Goal: Task Accomplishment & Management: Use online tool/utility

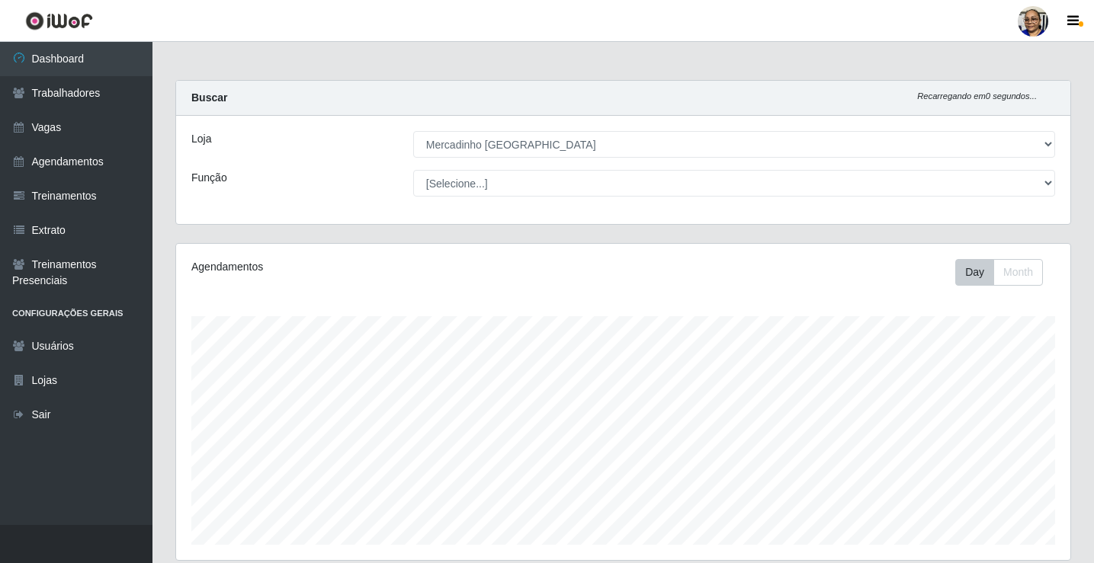
select select "345"
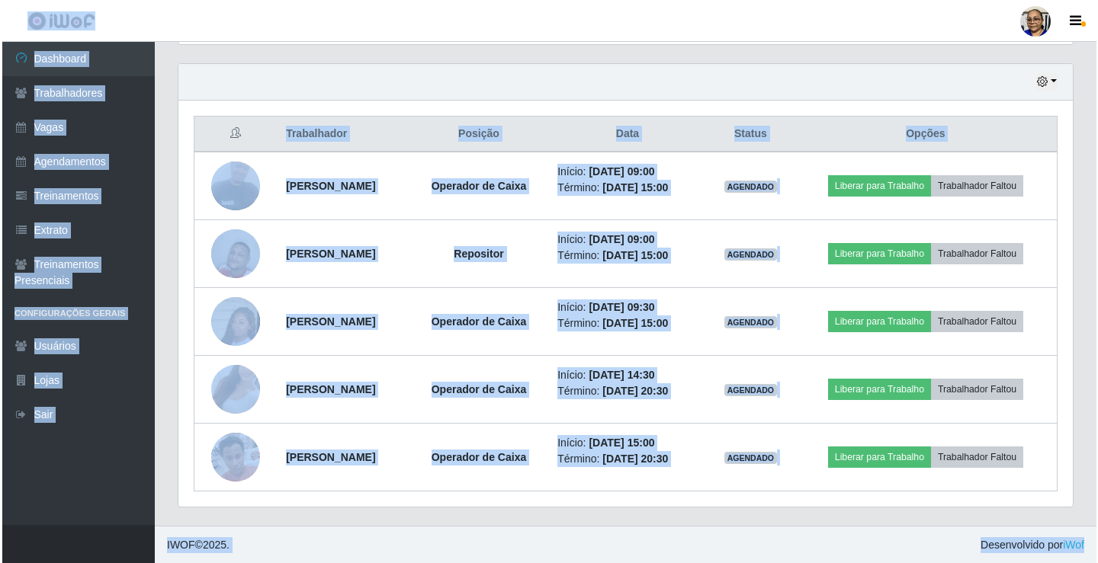
scroll to position [316, 894]
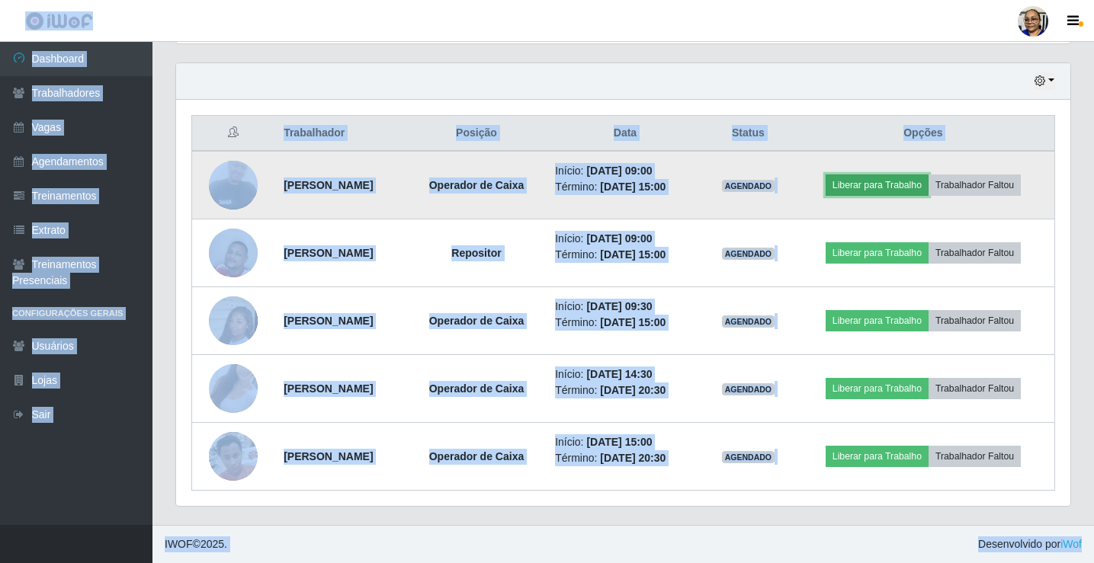
click at [898, 191] on button "Liberar para Trabalho" at bounding box center [877, 185] width 103 height 21
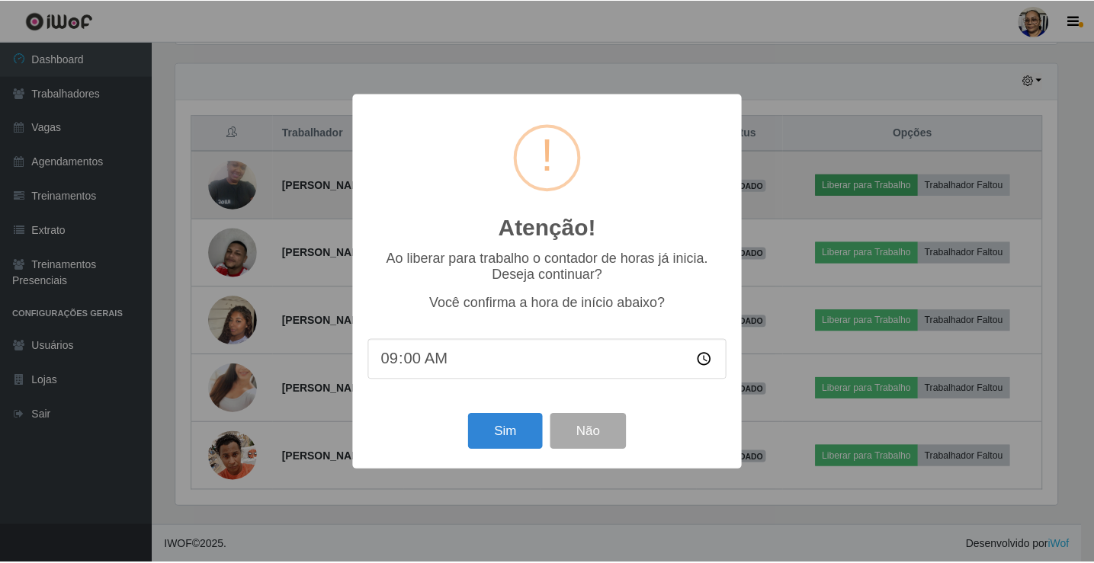
scroll to position [316, 885]
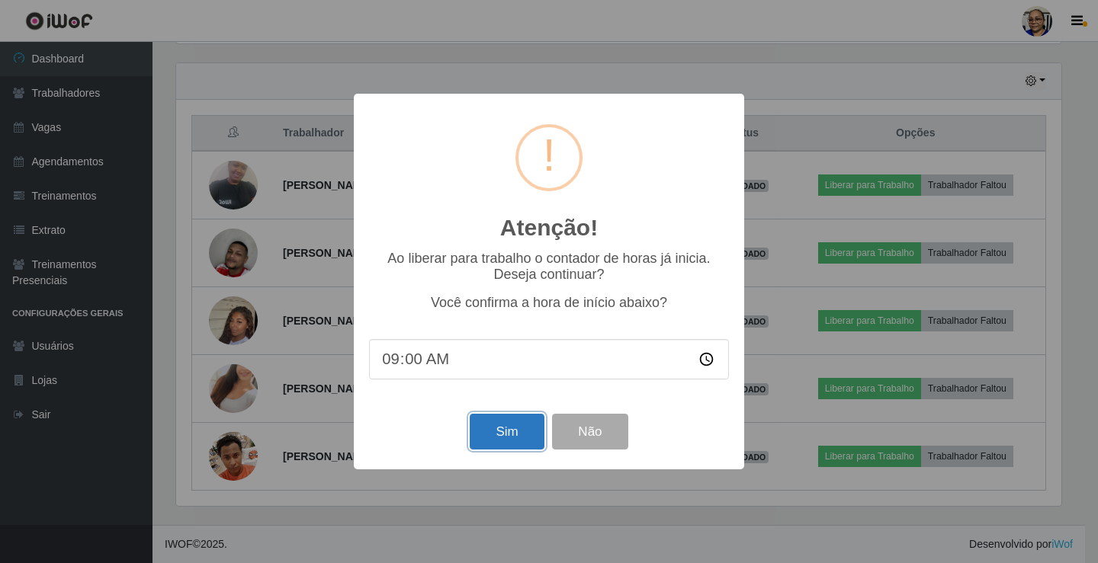
click at [515, 431] on button "Sim" at bounding box center [507, 432] width 74 height 36
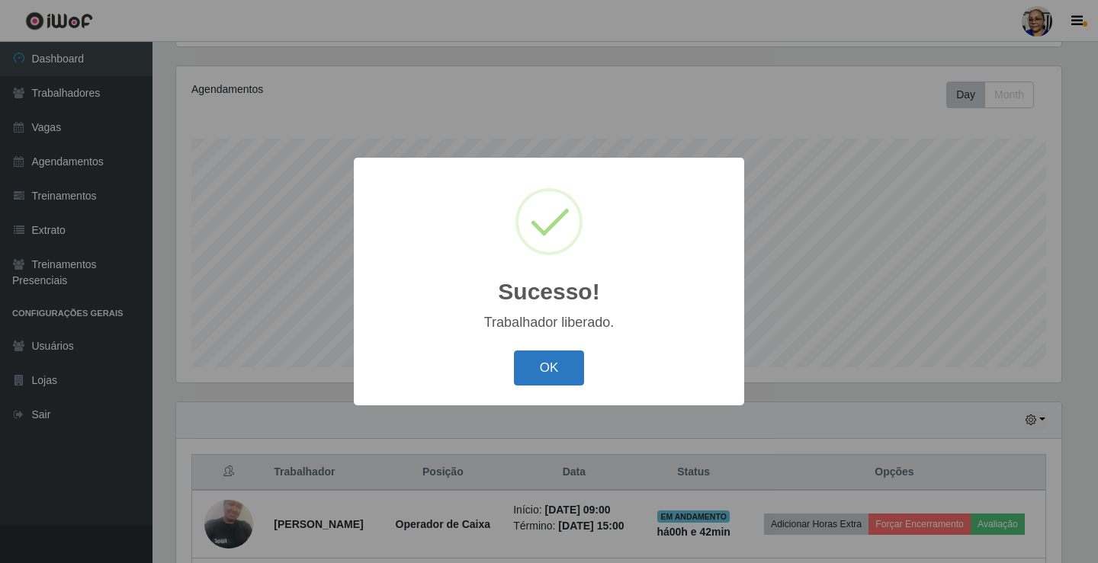
click at [557, 373] on button "OK" at bounding box center [549, 369] width 71 height 36
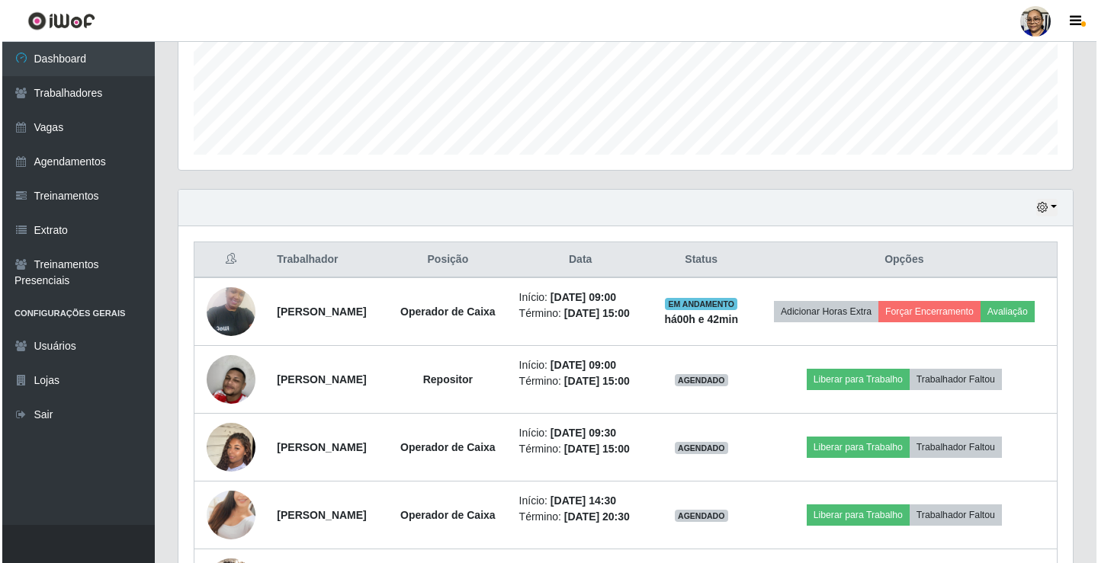
scroll to position [406, 0]
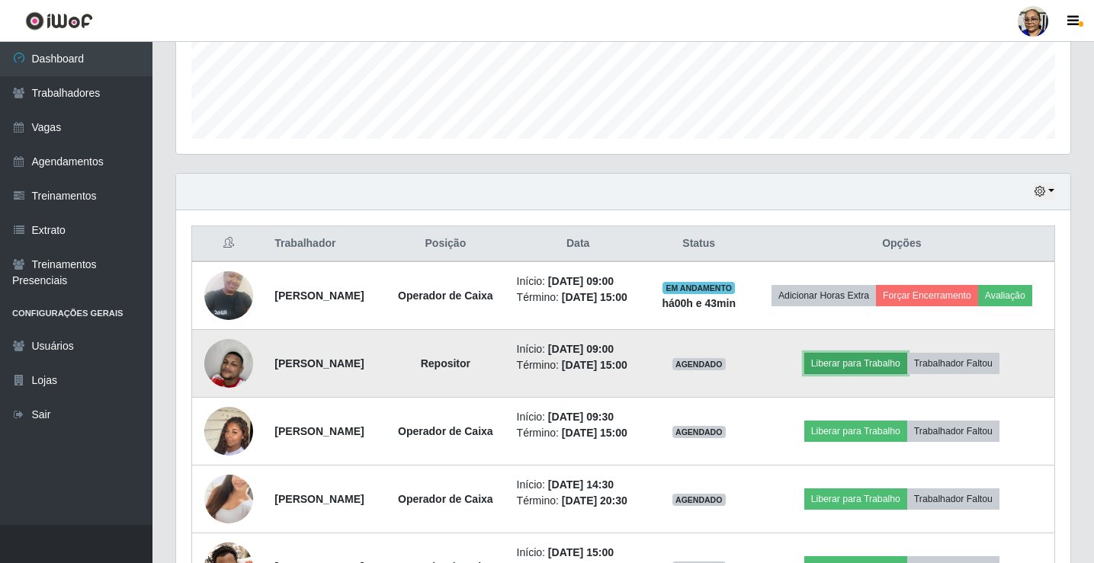
click at [884, 374] on button "Liberar para Trabalho" at bounding box center [855, 363] width 103 height 21
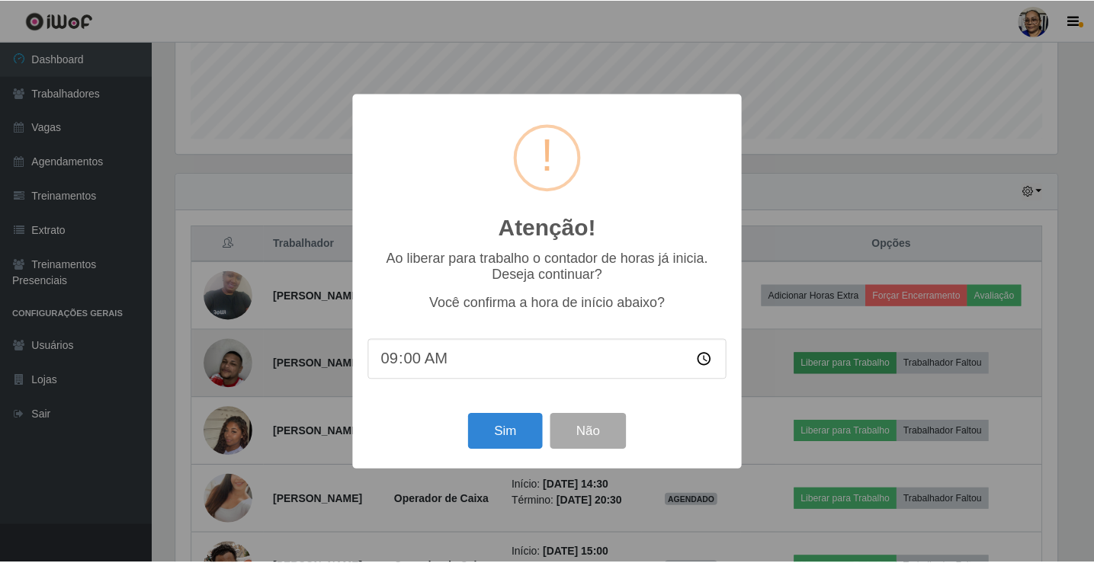
scroll to position [316, 885]
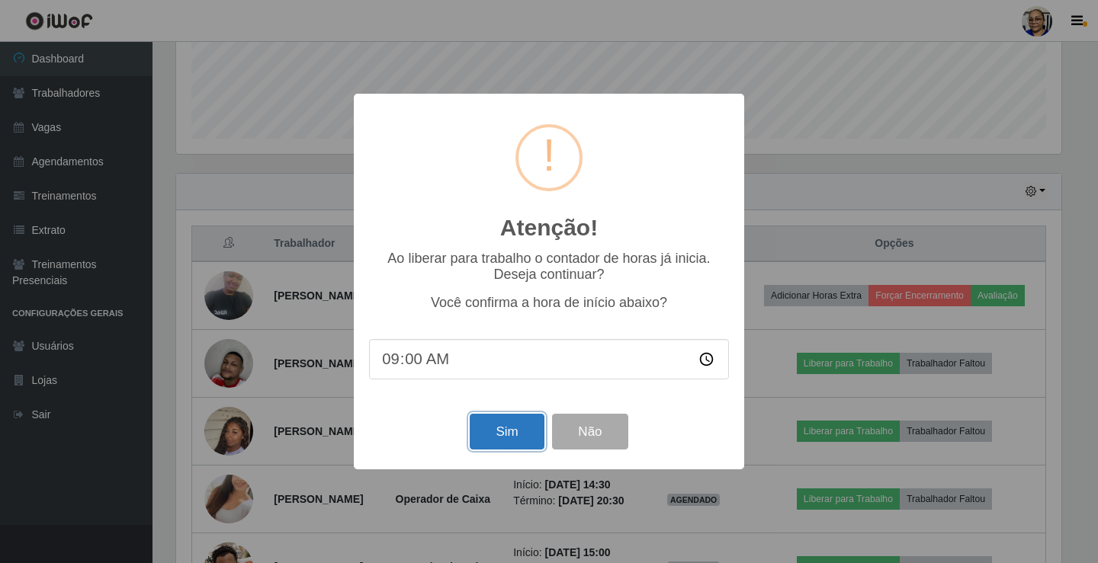
click at [516, 435] on button "Sim" at bounding box center [507, 432] width 74 height 36
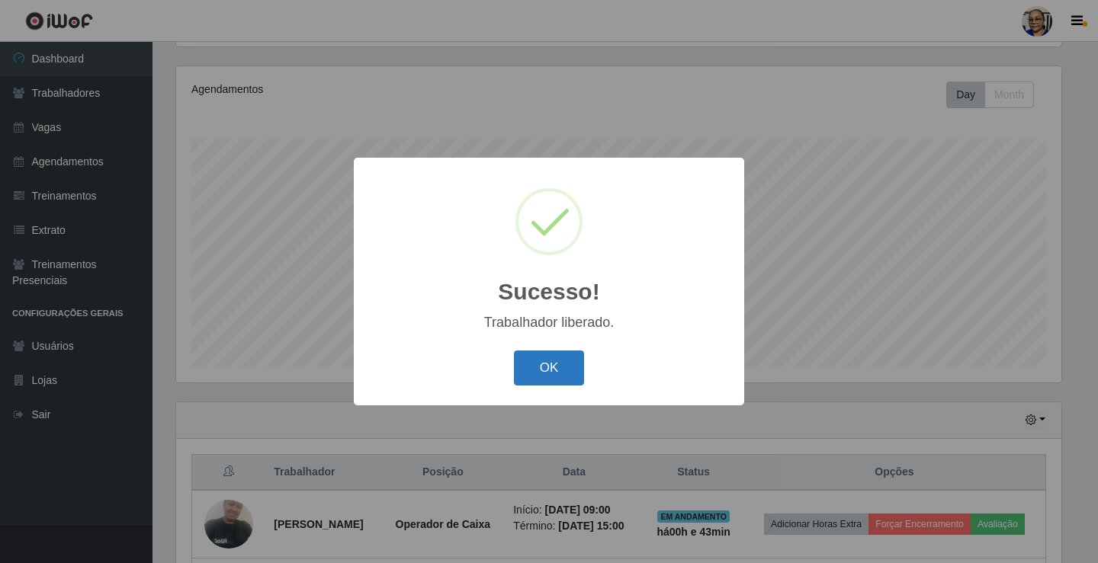
click at [564, 366] on button "OK" at bounding box center [549, 369] width 71 height 36
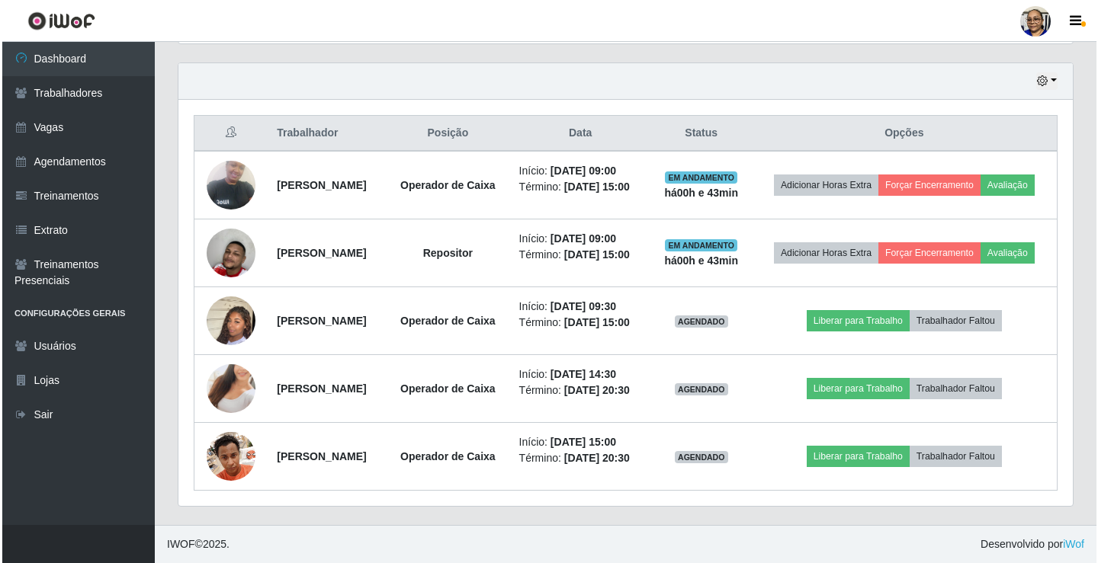
scroll to position [559, 0]
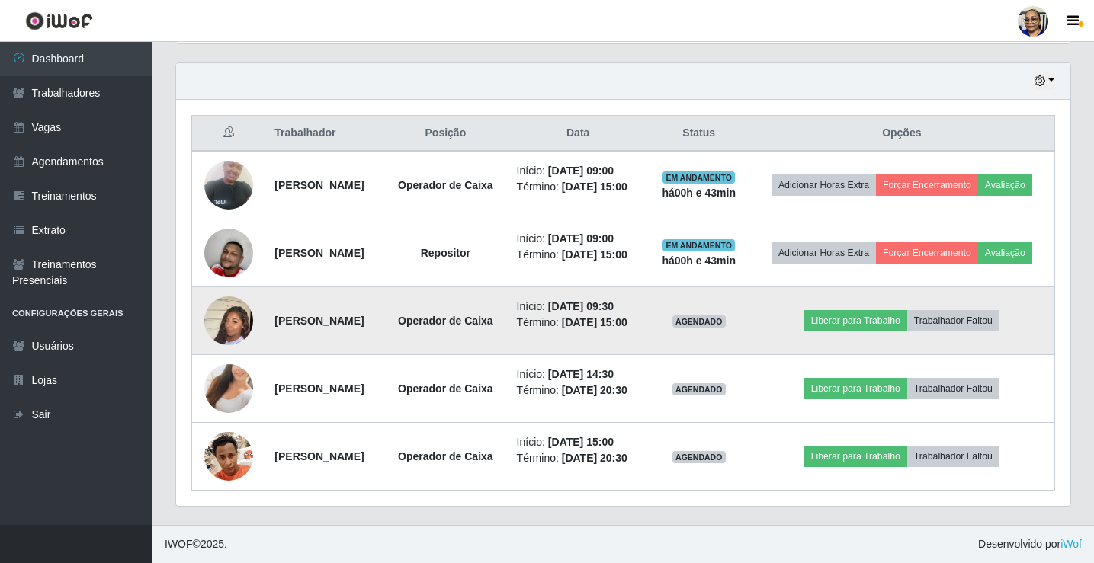
click at [875, 319] on td "Liberar para Trabalho Trabalhador Faltou" at bounding box center [902, 321] width 306 height 68
click at [880, 310] on button "Liberar para Trabalho" at bounding box center [855, 320] width 103 height 21
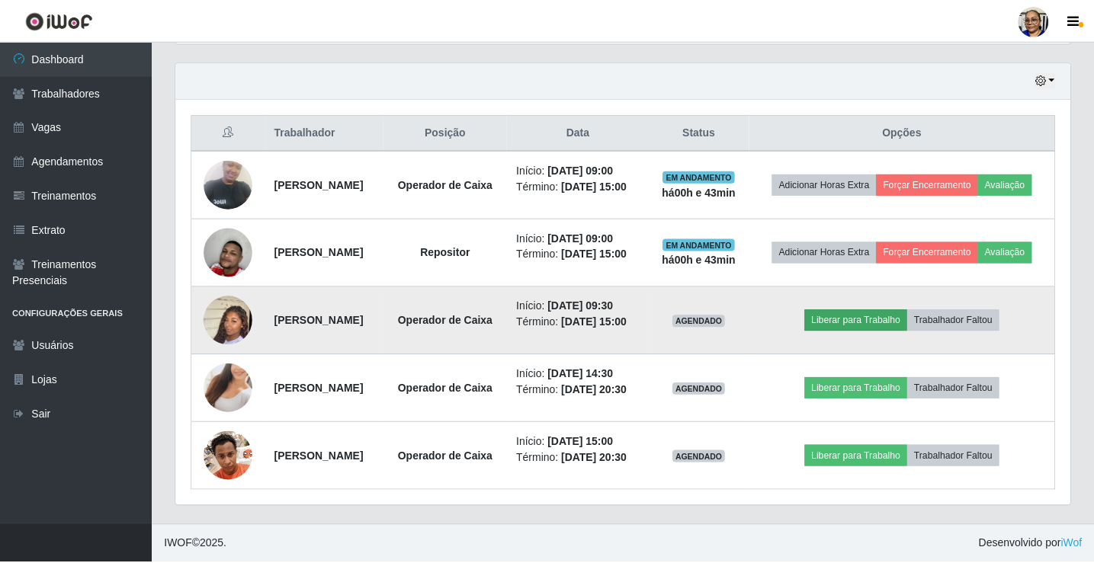
scroll to position [316, 885]
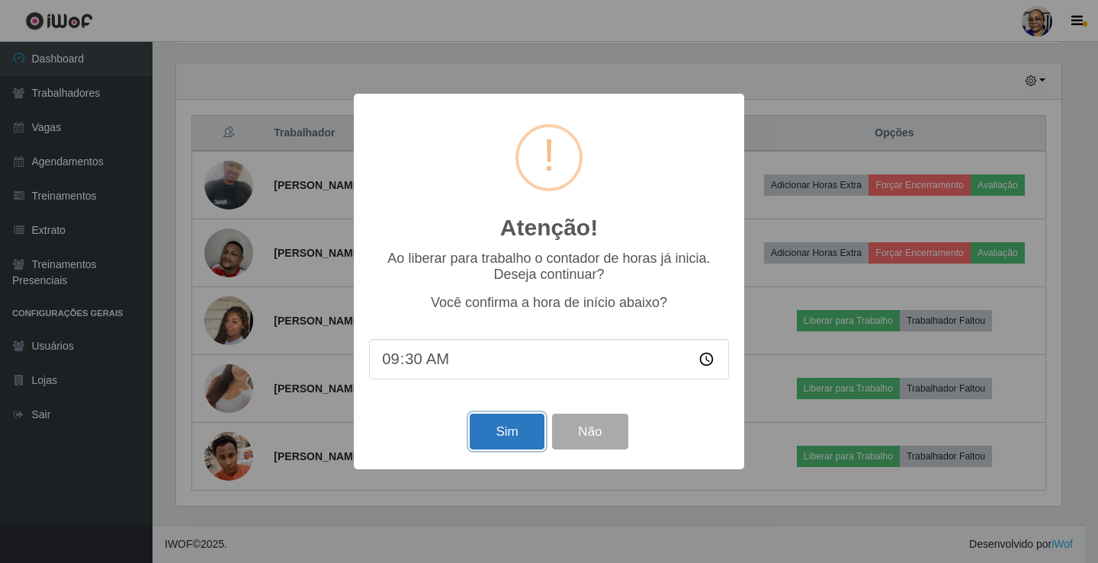
click at [518, 438] on button "Sim" at bounding box center [507, 432] width 74 height 36
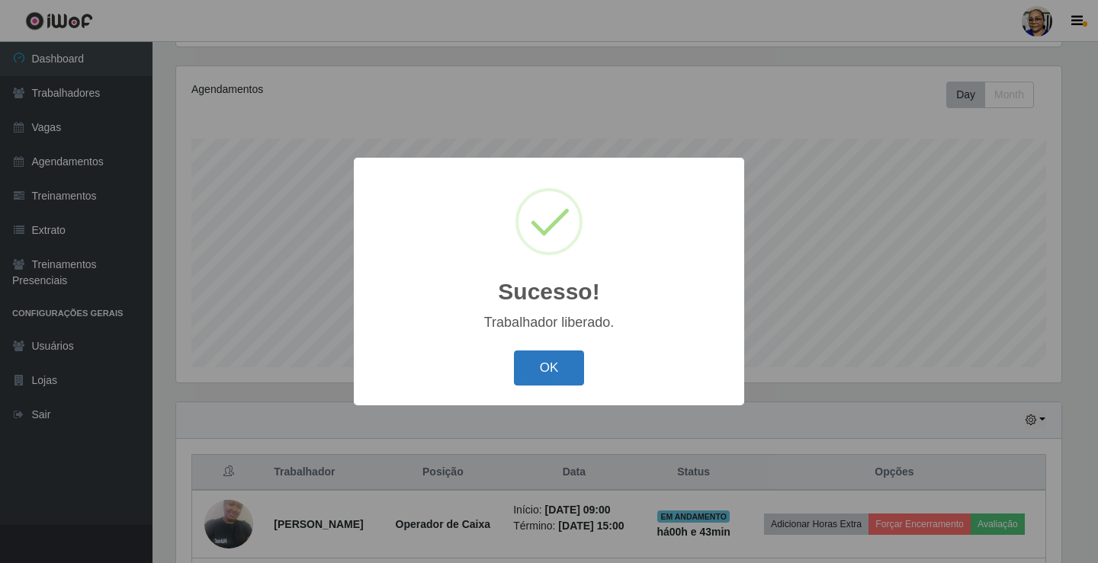
click at [564, 373] on button "OK" at bounding box center [549, 369] width 71 height 36
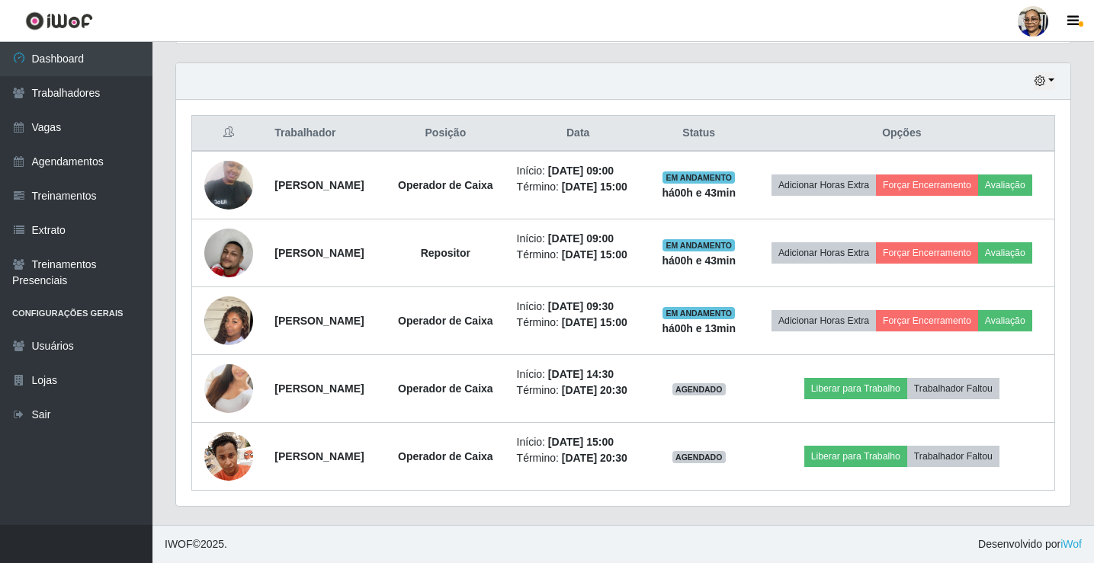
scroll to position [574, 0]
